Goal: Check status: Check status

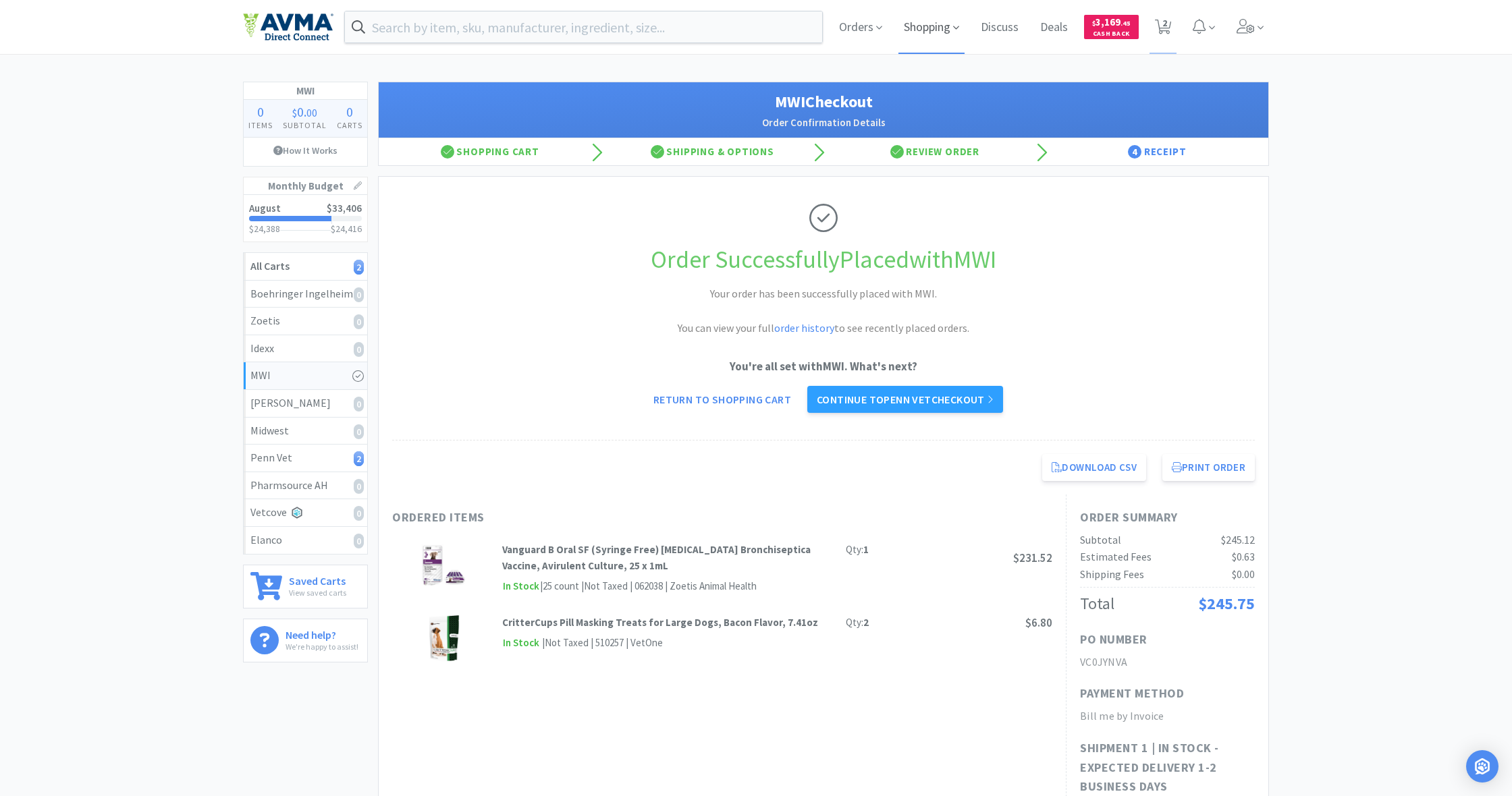
click at [893, 30] on span "Shopping" at bounding box center [931, 27] width 66 height 54
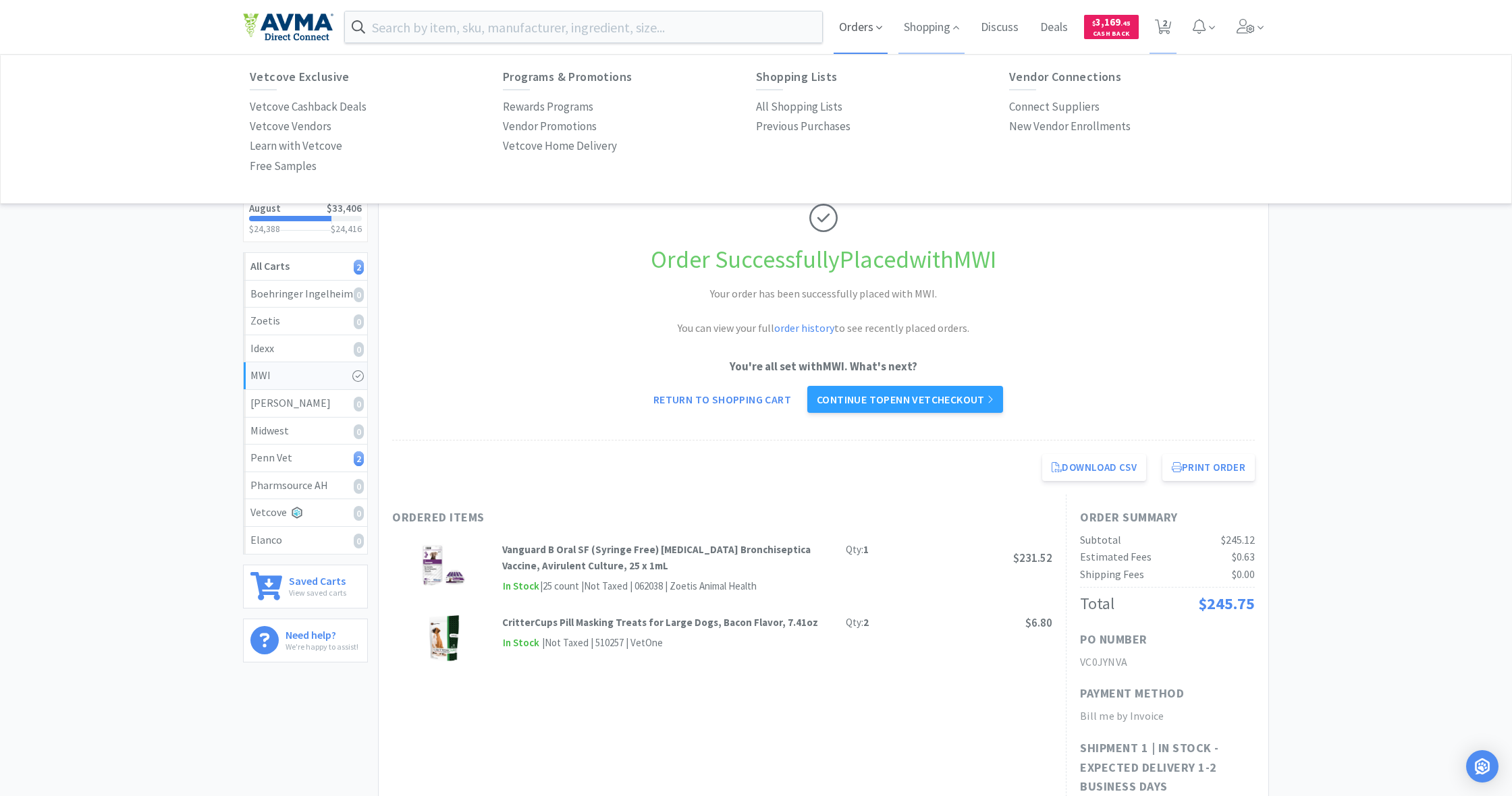
click at [860, 27] on span "Orders" at bounding box center [860, 27] width 54 height 54
click at [283, 100] on p "Order History" at bounding box center [283, 107] width 66 height 18
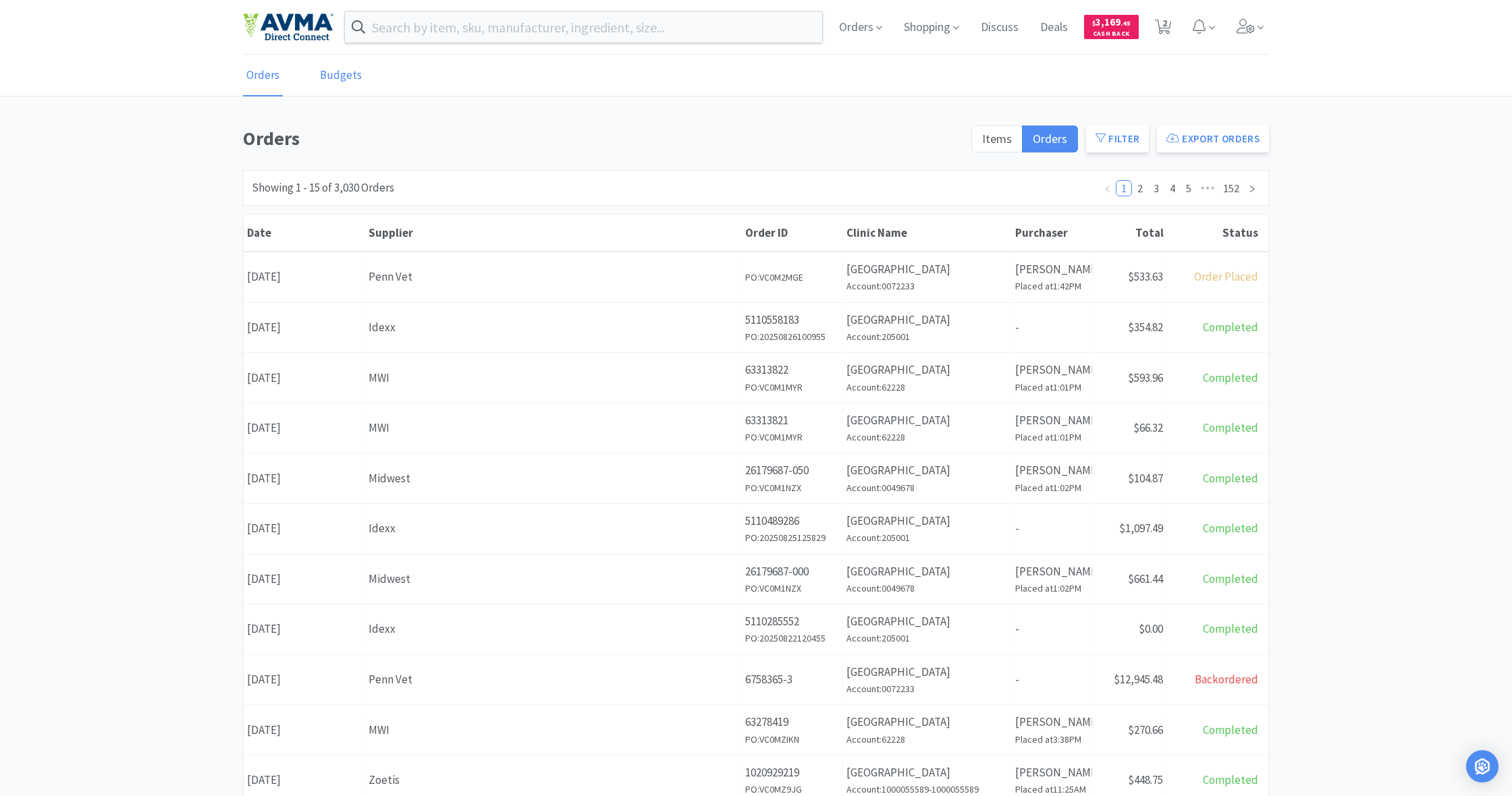
click at [336, 70] on link "Budgets" at bounding box center [341, 76] width 49 height 41
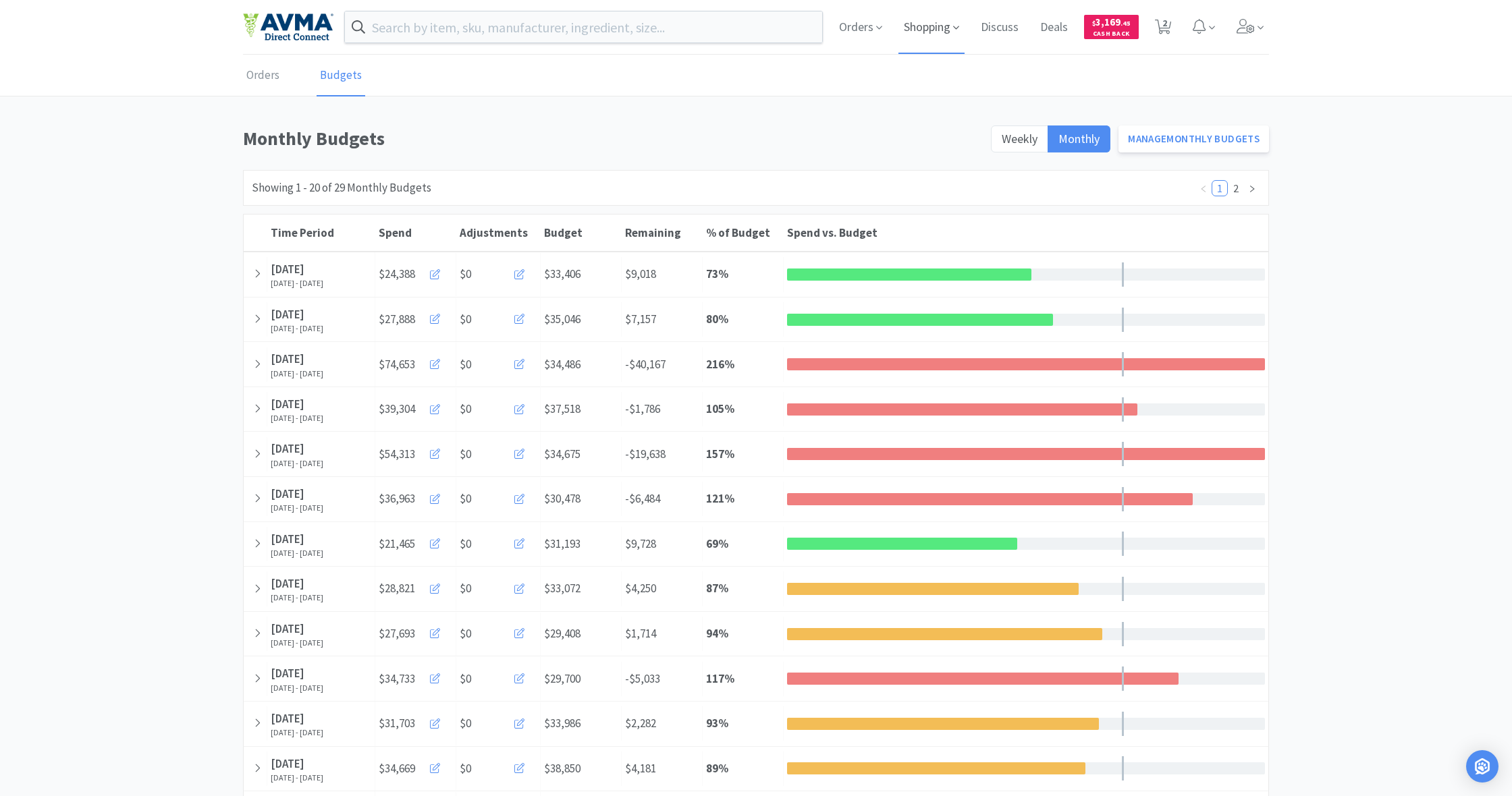
click at [893, 28] on span "Shopping" at bounding box center [931, 27] width 66 height 54
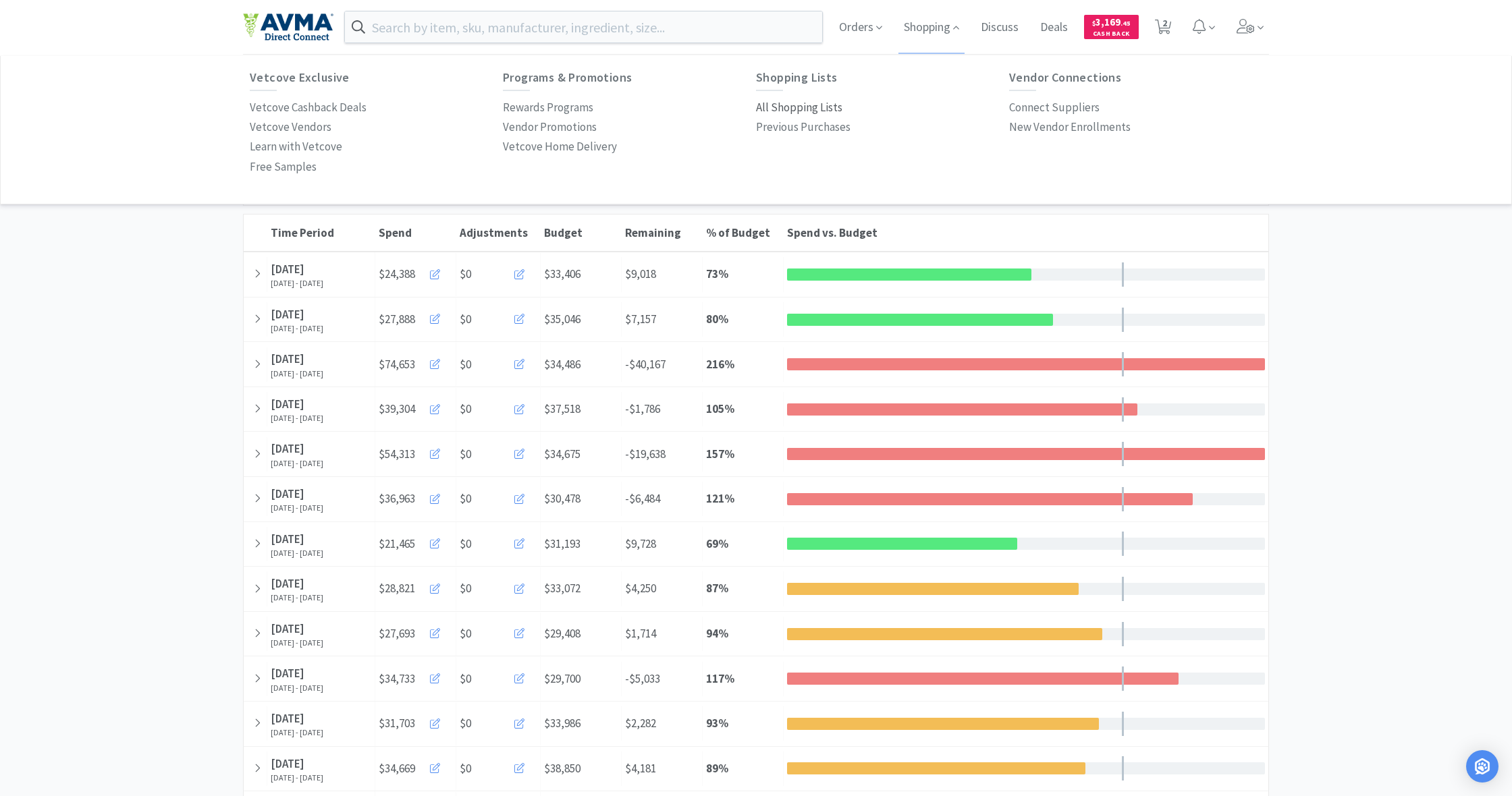
click at [805, 105] on p "All Shopping Lists" at bounding box center [799, 108] width 86 height 18
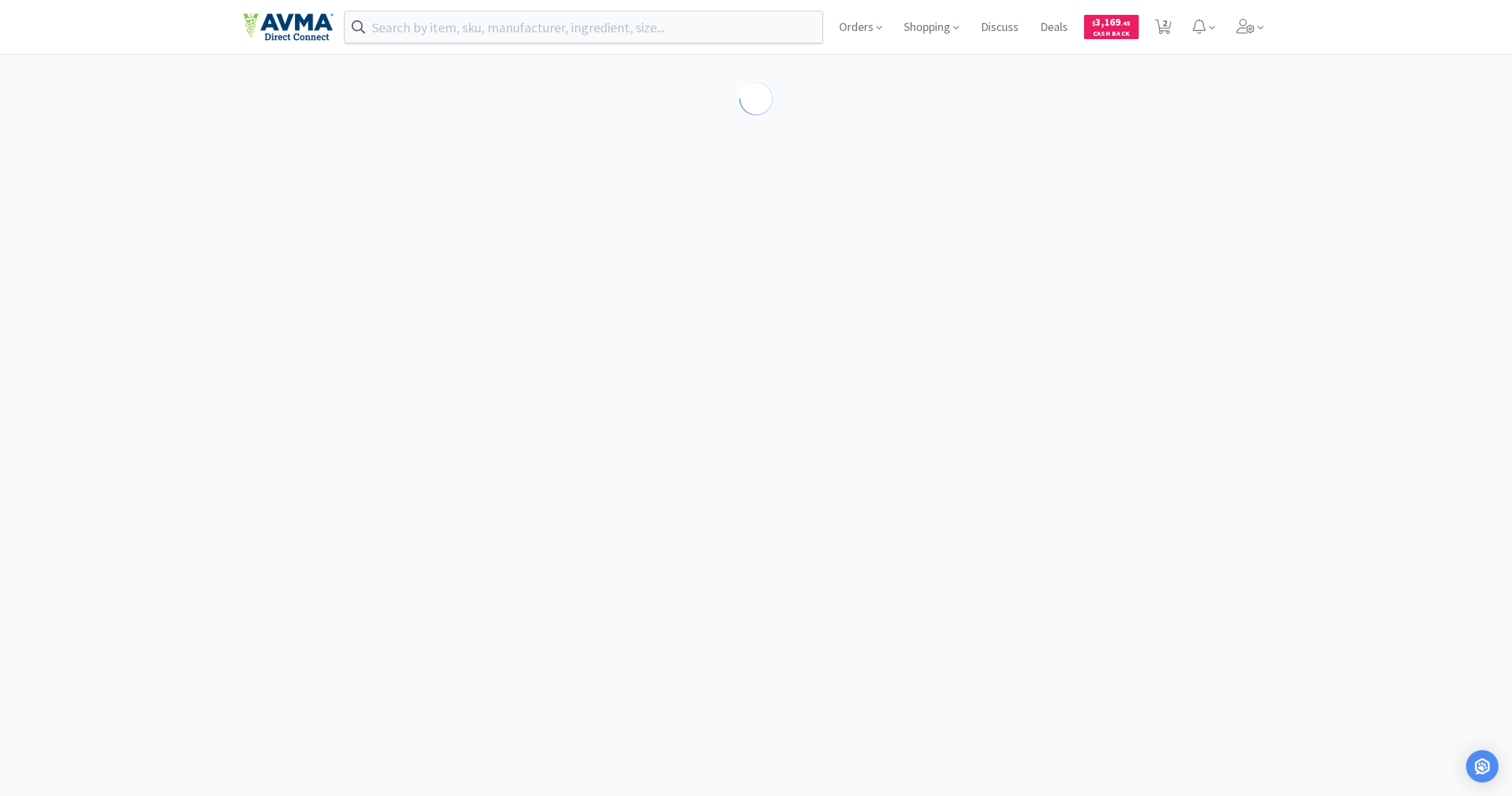
select select "1"
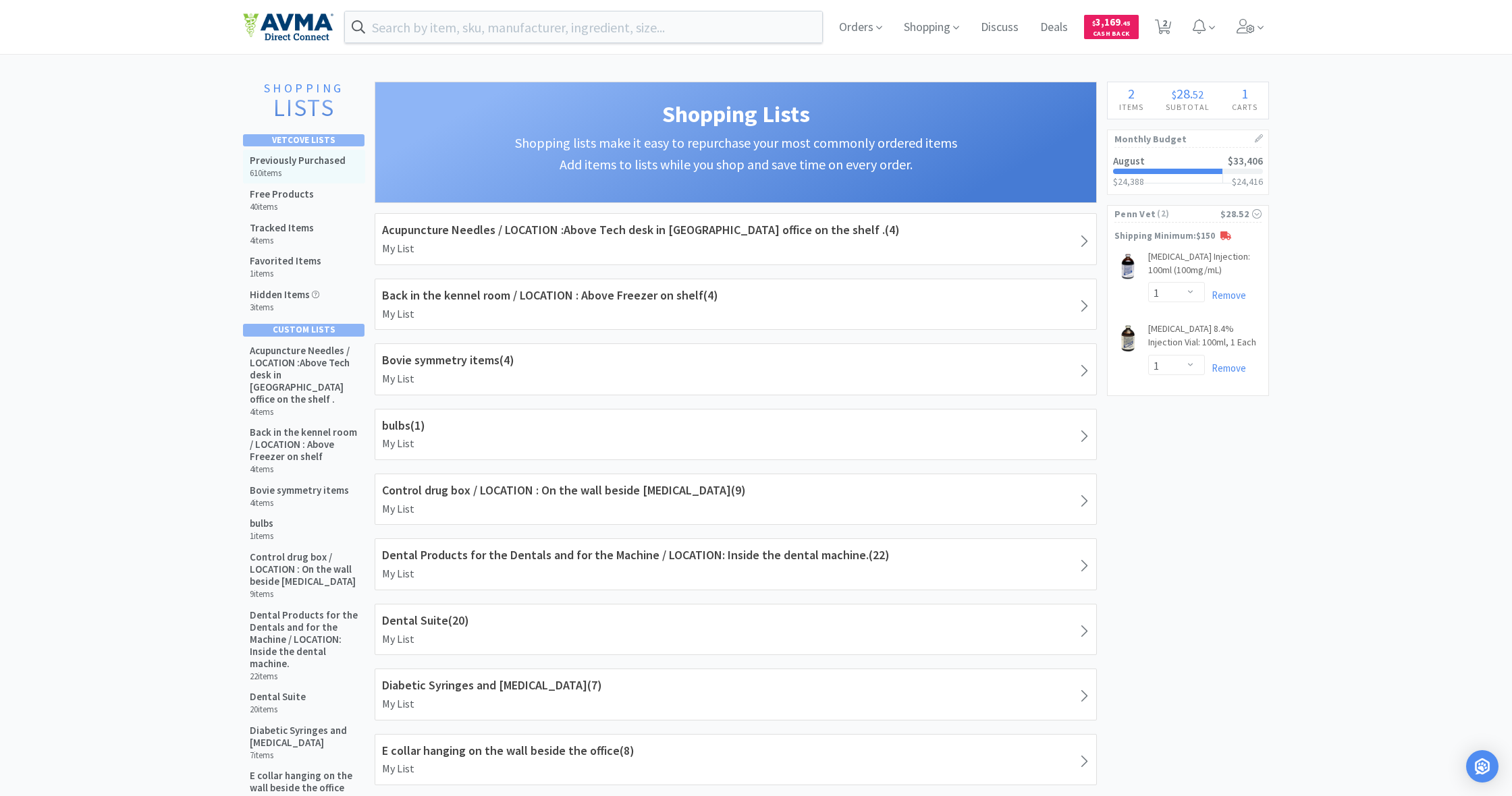
click at [291, 169] on h6 "610 items" at bounding box center [298, 173] width 96 height 11
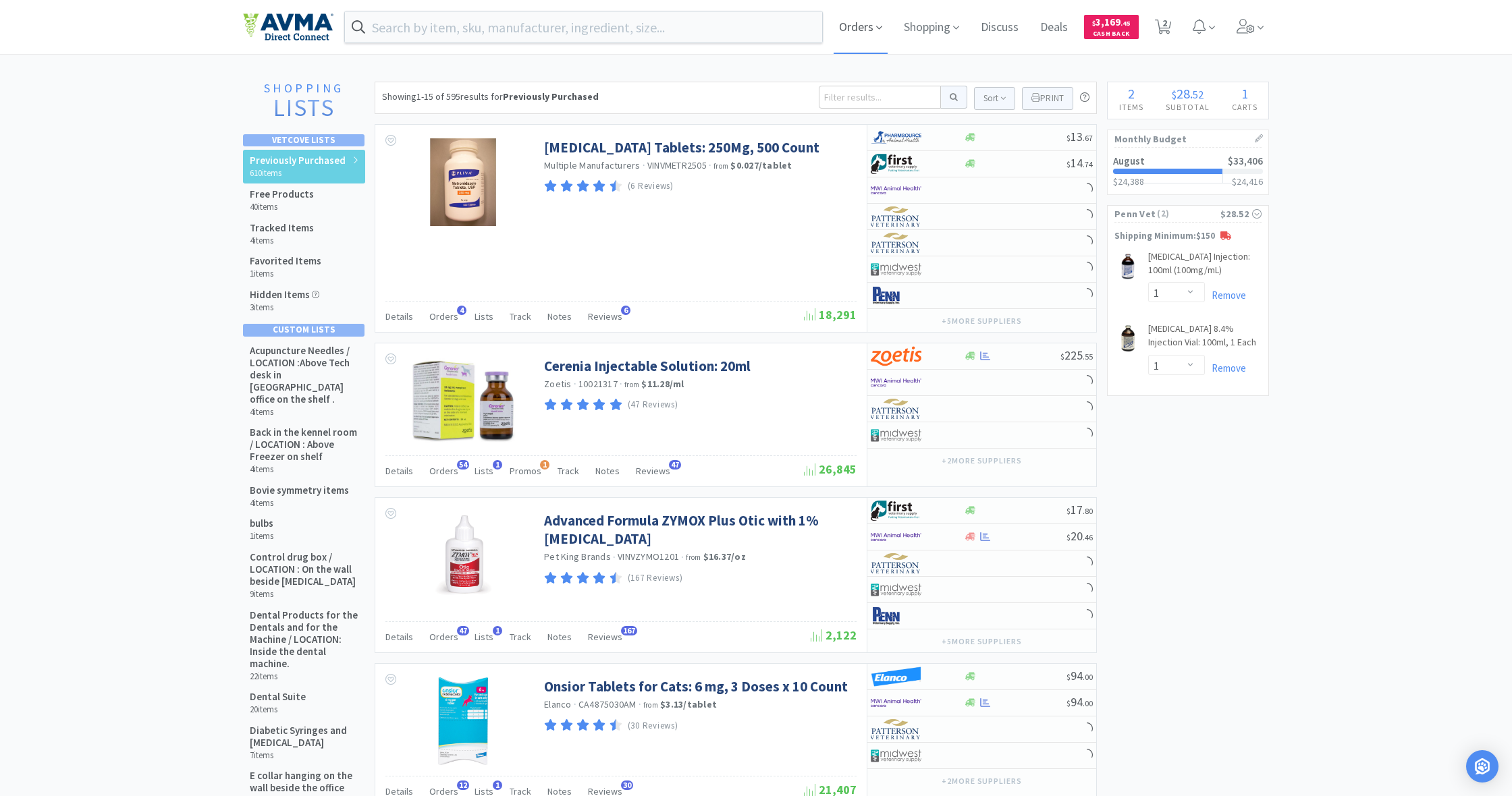
click at [860, 31] on span "Orders" at bounding box center [860, 27] width 54 height 54
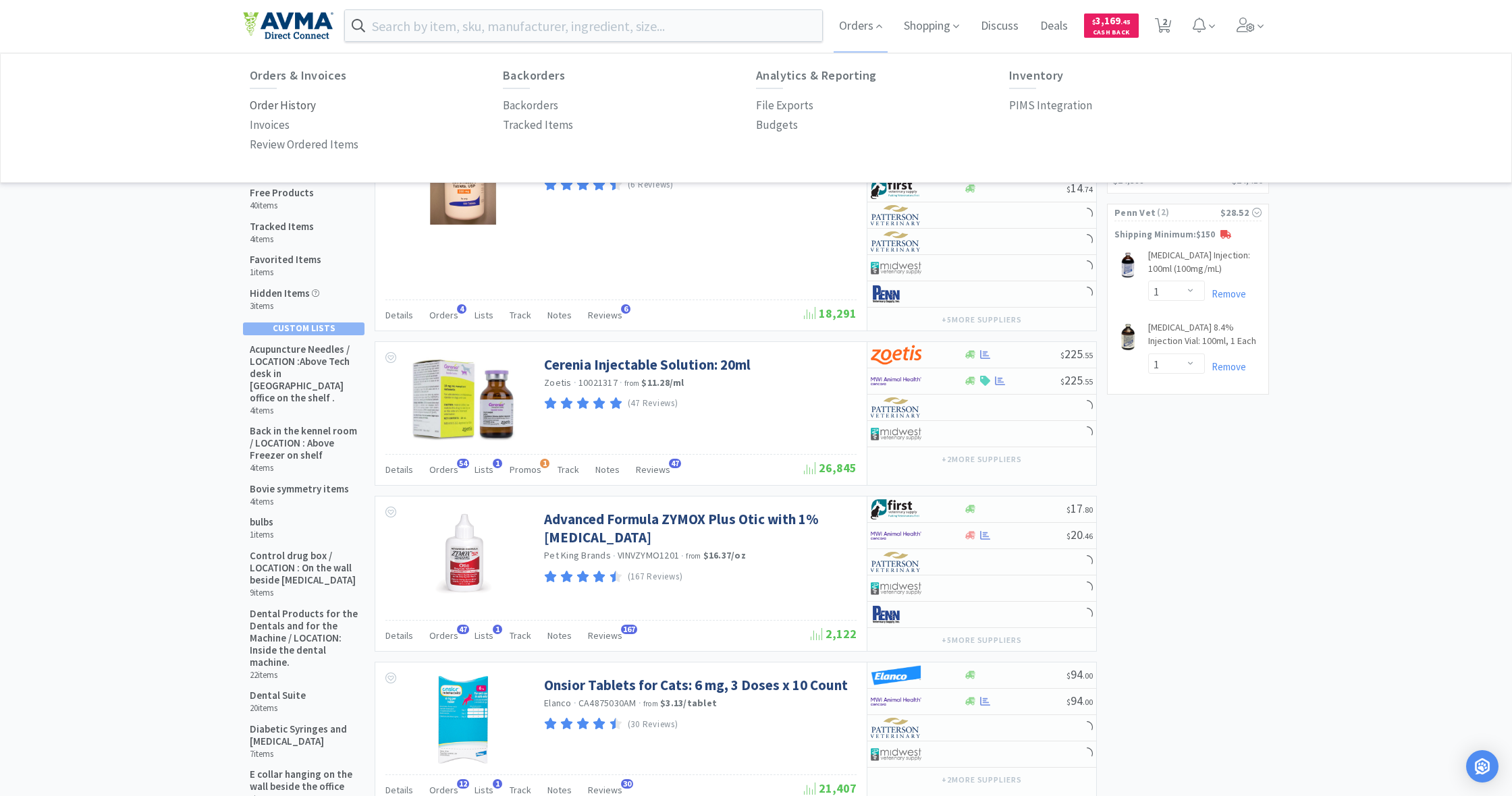
click at [283, 109] on p "Order History" at bounding box center [283, 105] width 66 height 18
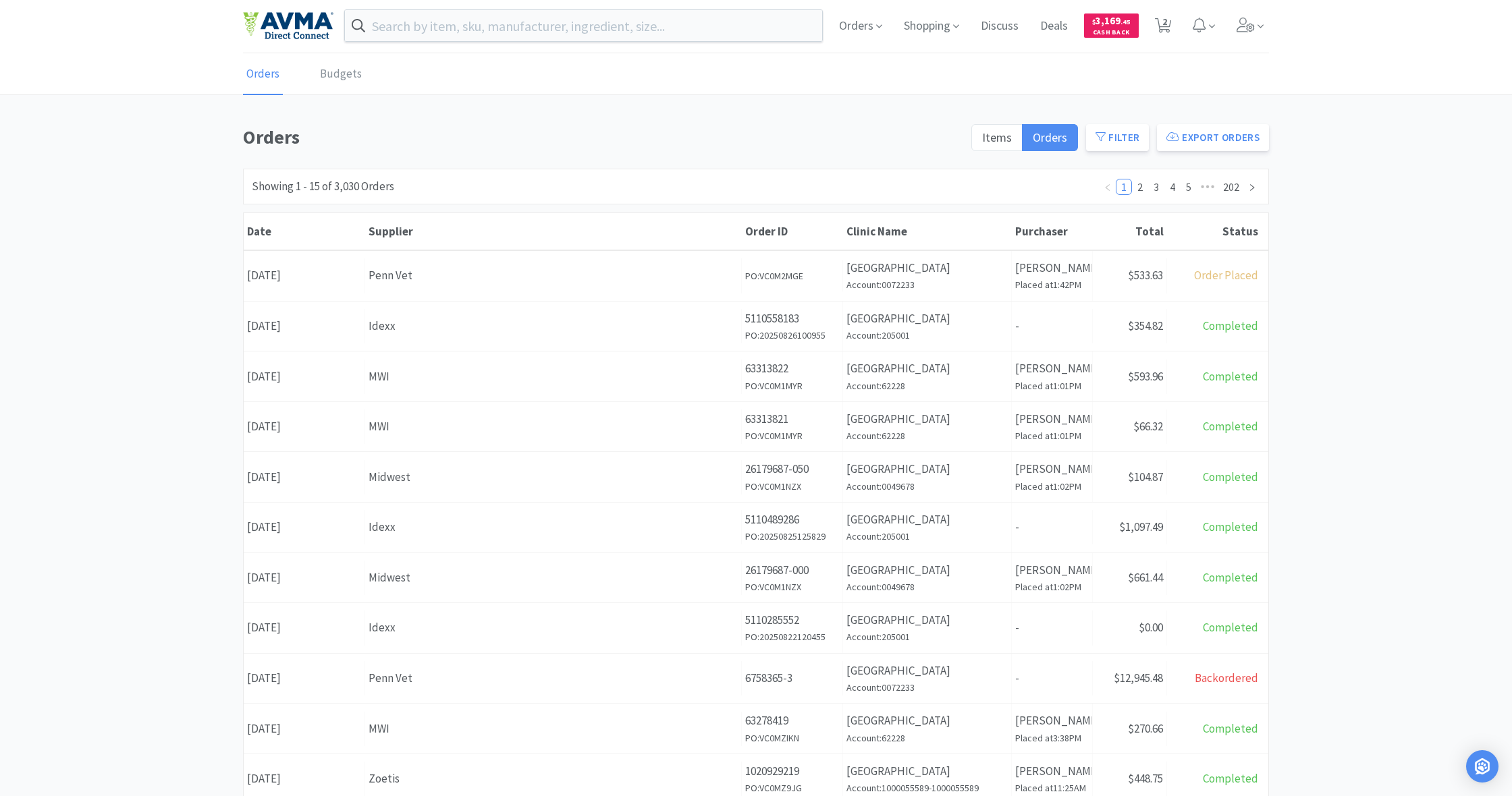
scroll to position [2, 0]
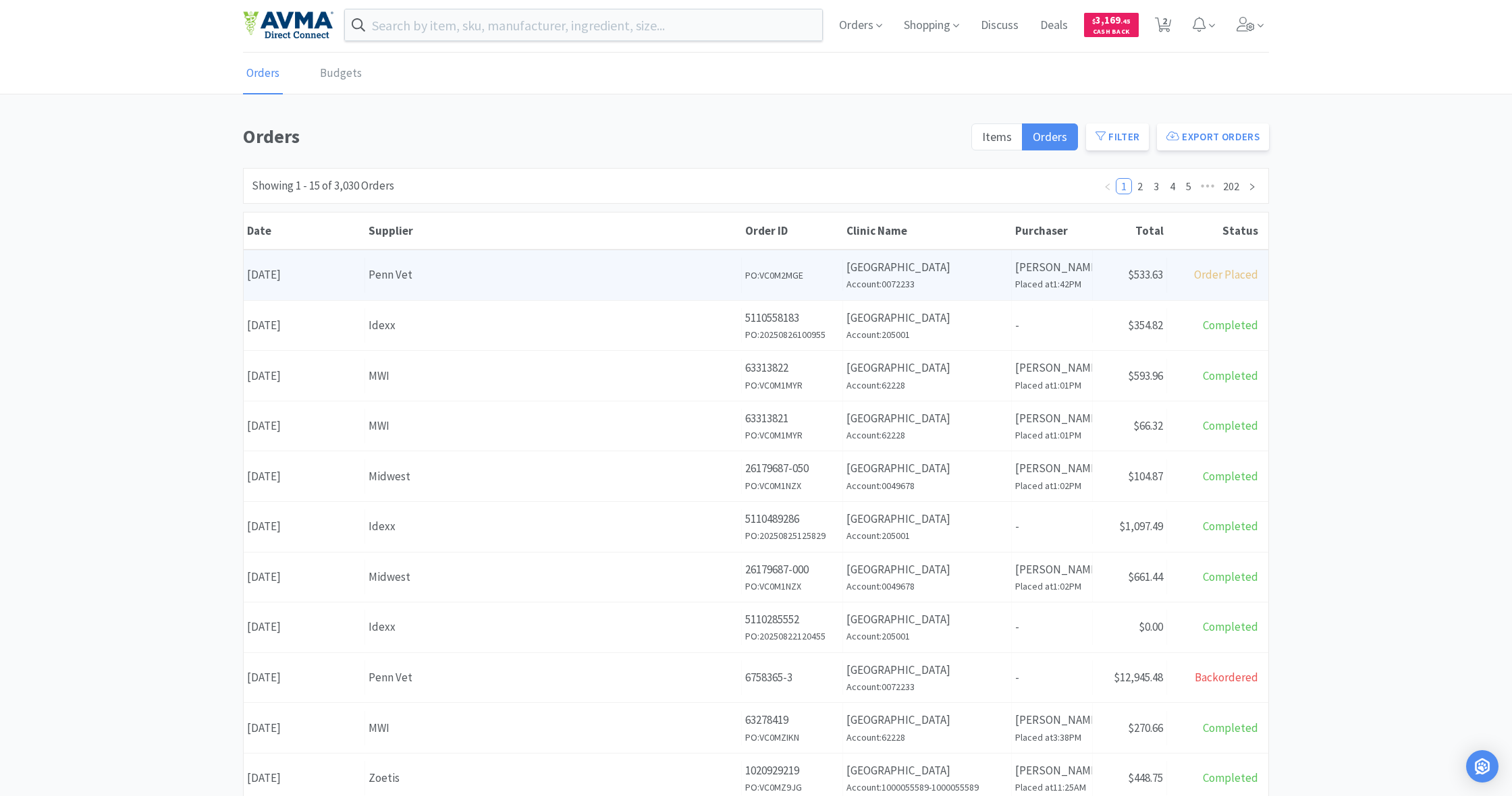
click at [673, 268] on div "Penn Vet" at bounding box center [553, 275] width 369 height 18
